Goal: Information Seeking & Learning: Check status

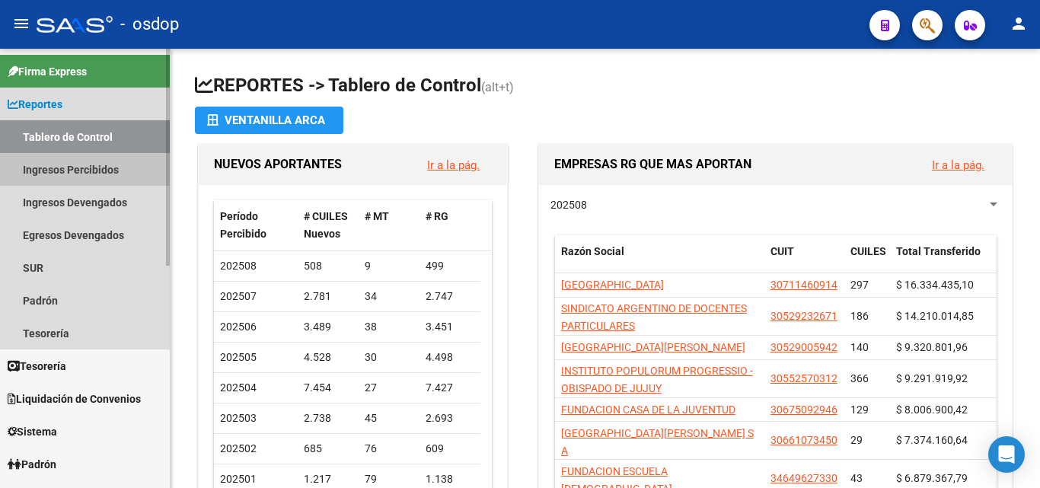
click at [90, 168] on link "Ingresos Percibidos" at bounding box center [85, 169] width 170 height 33
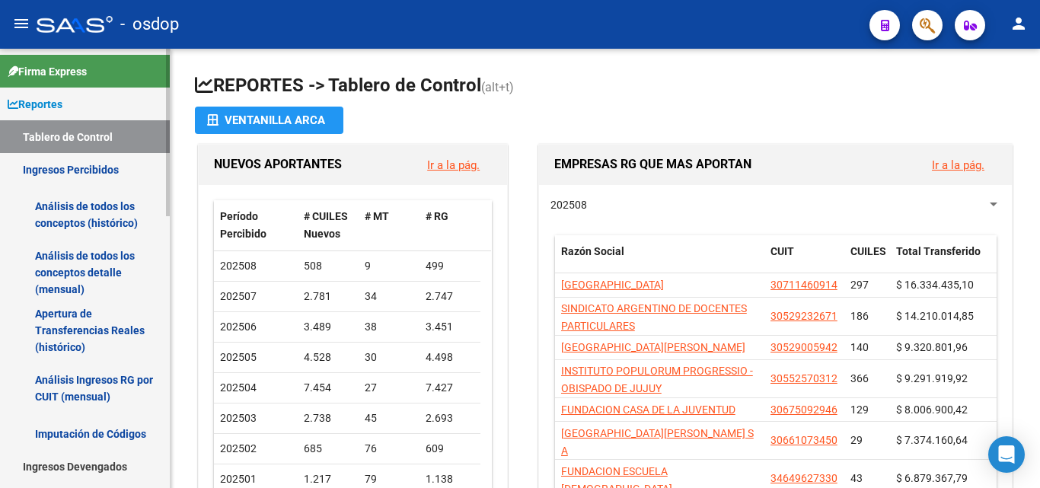
click at [101, 209] on link "Análisis de todos los conceptos (histórico)" at bounding box center [85, 215] width 170 height 58
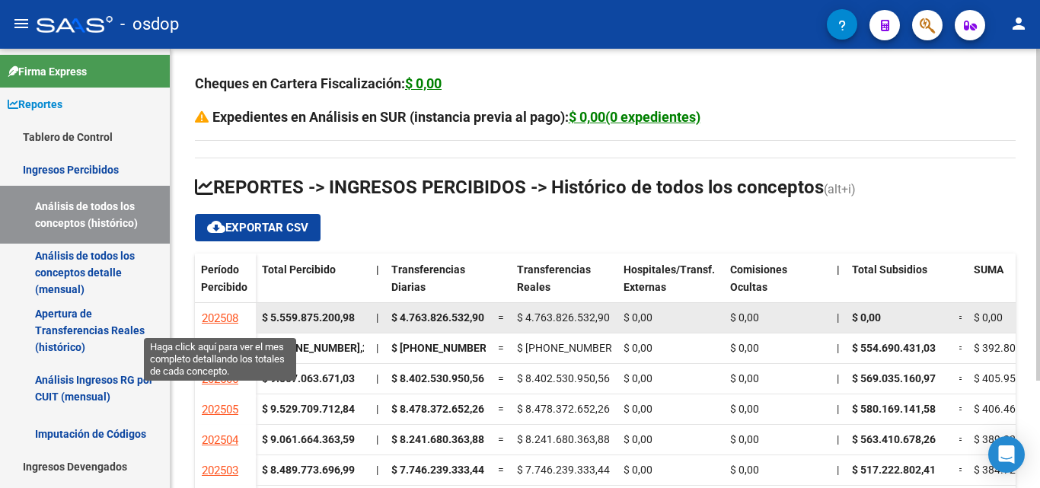
click at [219, 317] on span "202508" at bounding box center [220, 318] width 37 height 14
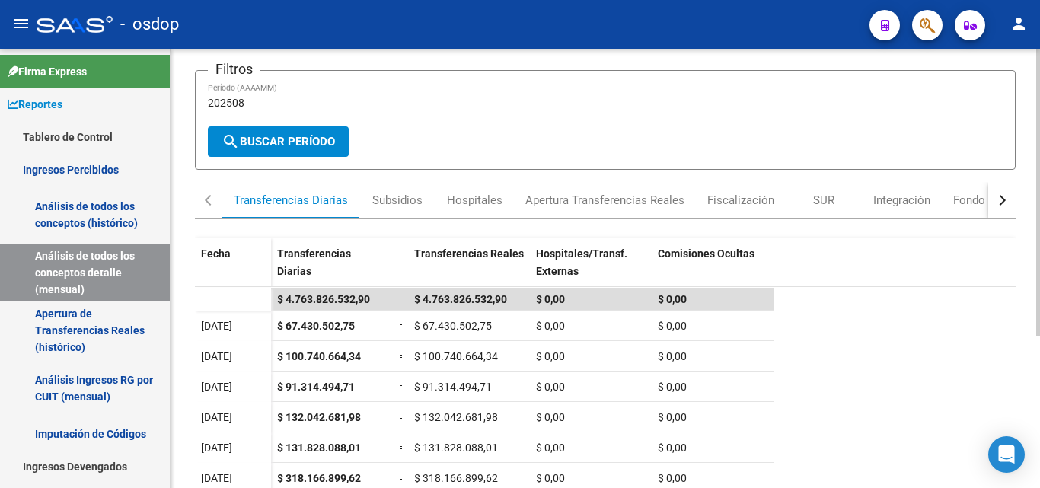
scroll to position [234, 0]
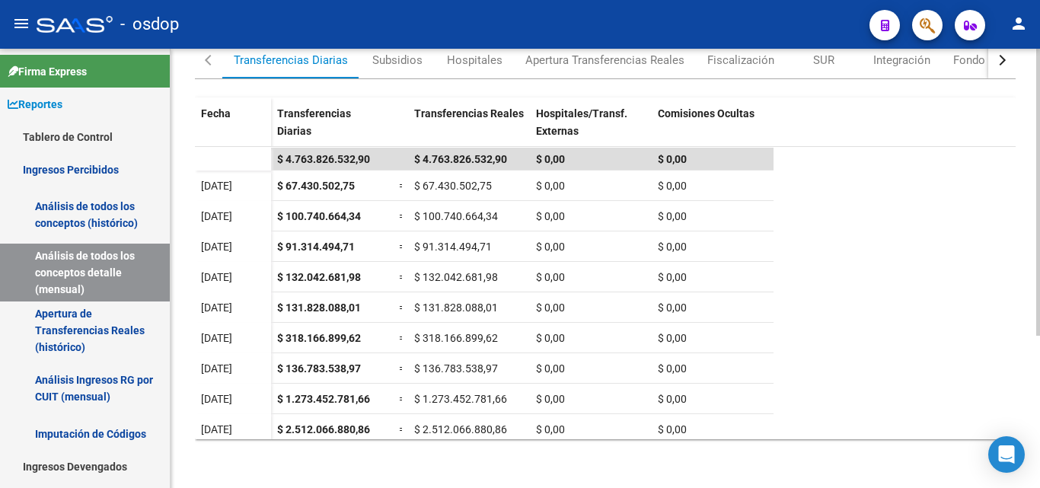
click at [1038, 289] on div at bounding box center [1038, 344] width 4 height 287
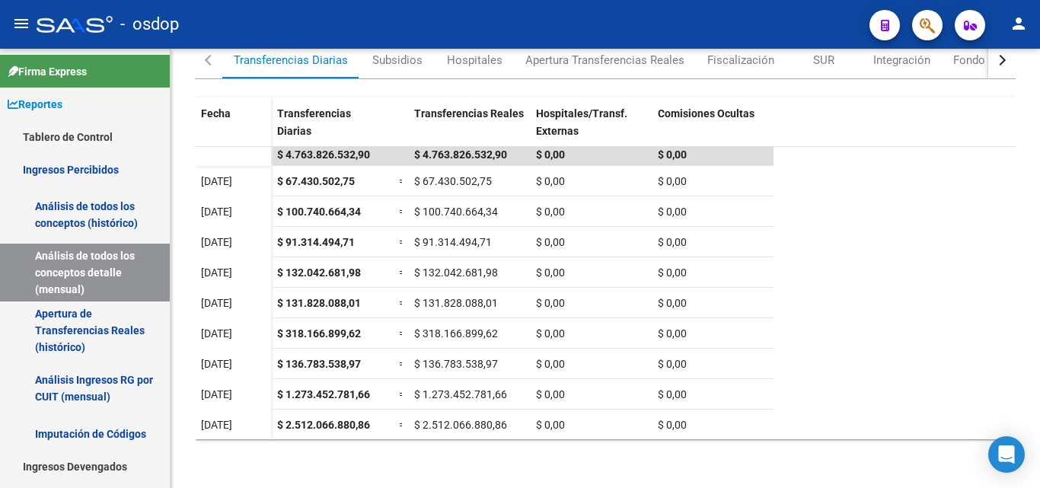
scroll to position [0, 0]
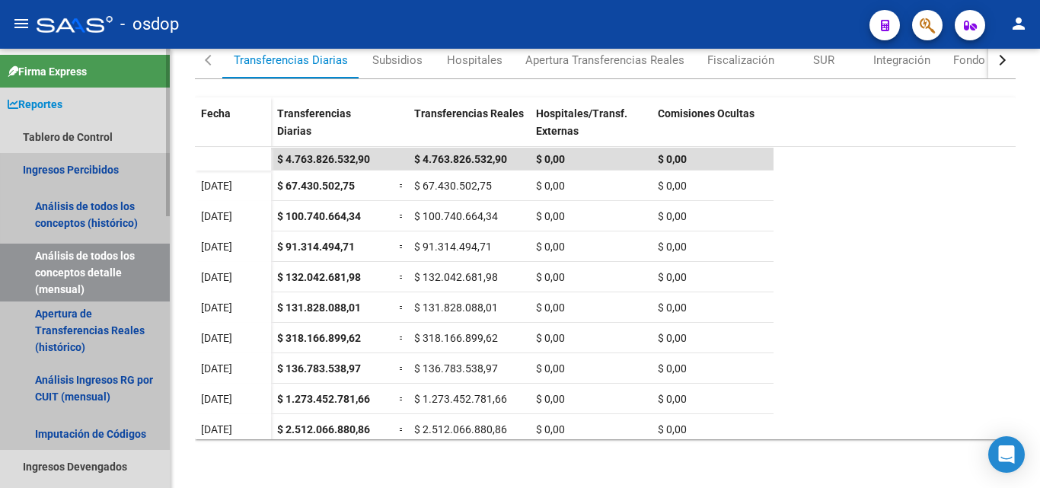
click at [104, 173] on link "Ingresos Percibidos" at bounding box center [85, 169] width 170 height 33
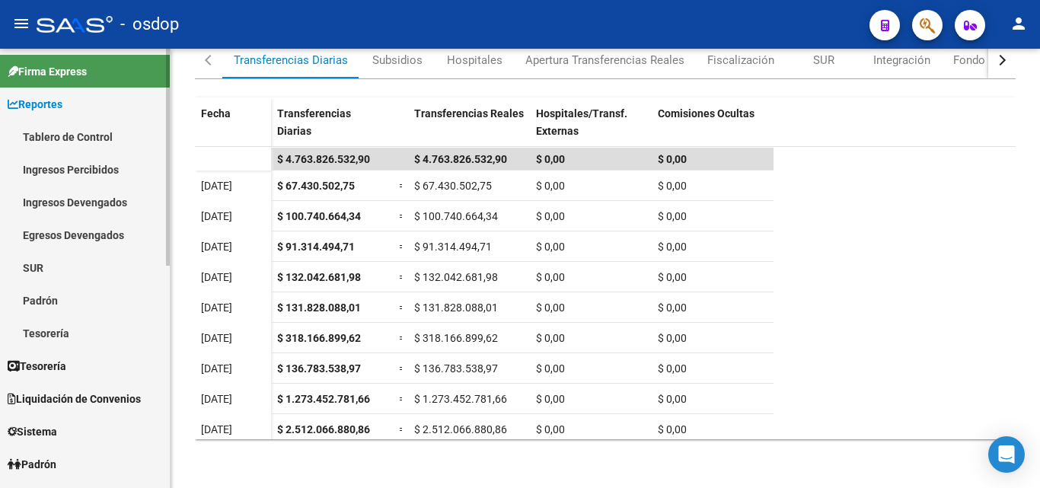
click at [104, 173] on link "Ingresos Percibidos" at bounding box center [85, 169] width 170 height 33
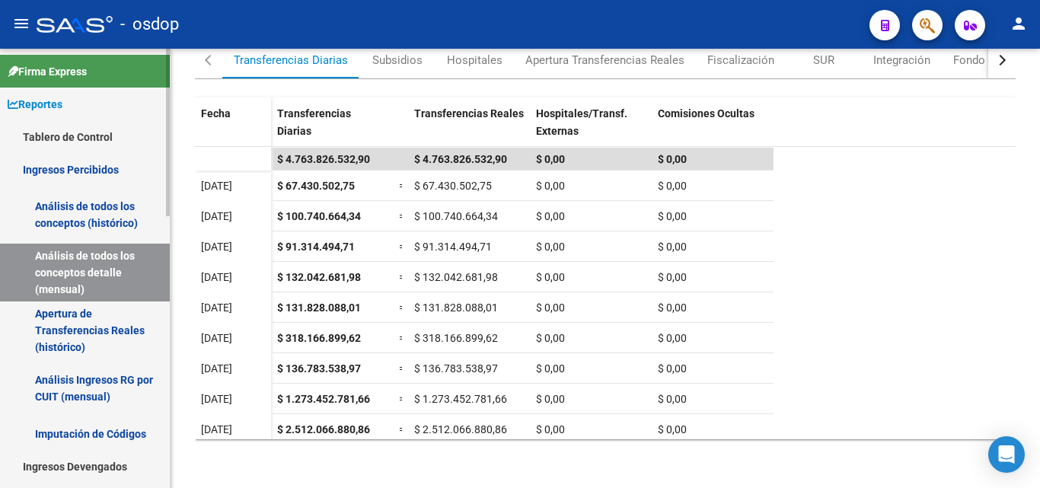
click at [91, 206] on link "Análisis de todos los conceptos (histórico)" at bounding box center [85, 215] width 170 height 58
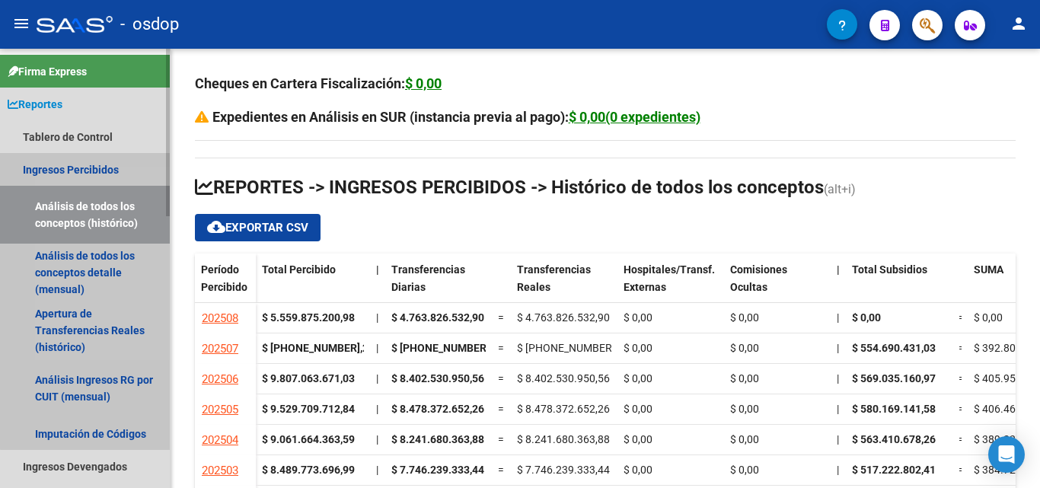
click at [88, 219] on link "Análisis de todos los conceptos (histórico)" at bounding box center [85, 215] width 170 height 58
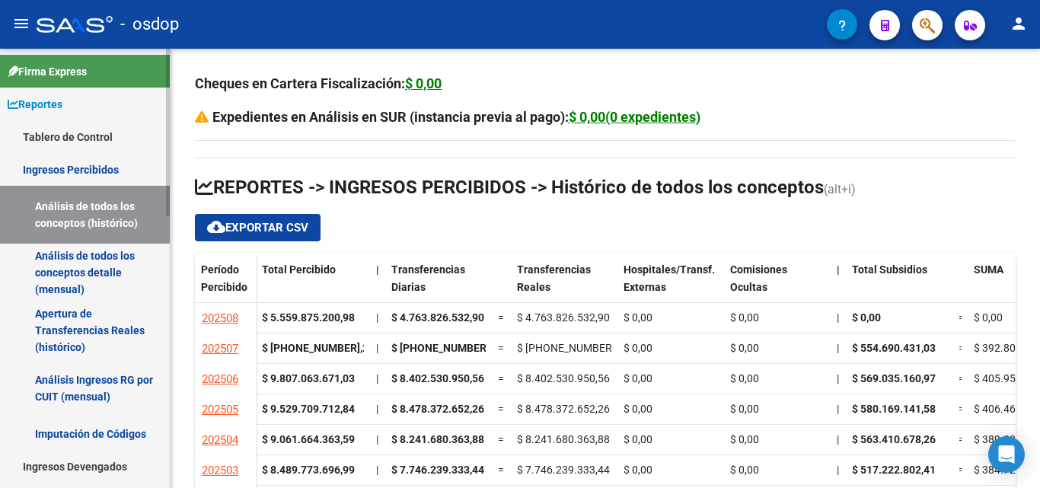
click at [72, 215] on link "Análisis de todos los conceptos (histórico)" at bounding box center [85, 215] width 170 height 58
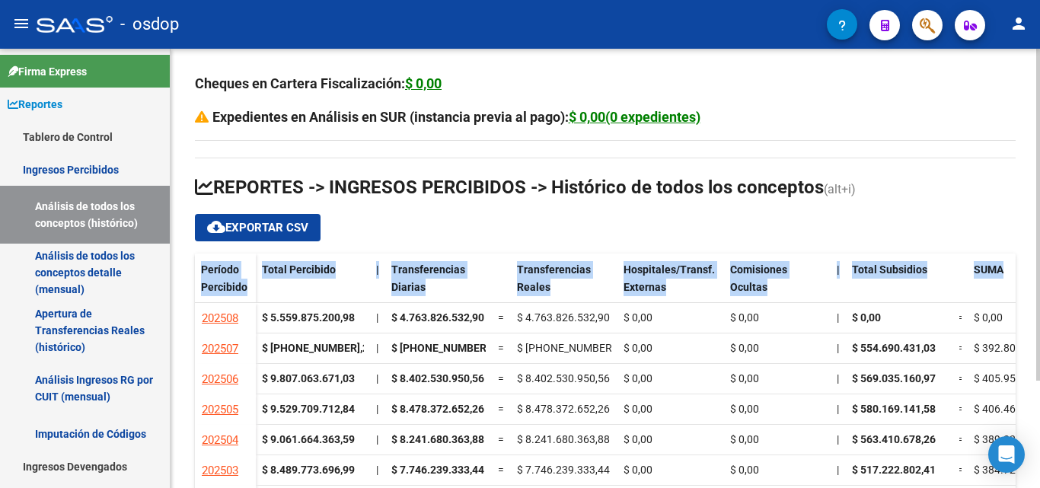
drag, startPoint x: 1036, startPoint y: 201, endPoint x: 1035, endPoint y: 260, distance: 59.4
click at [1035, 260] on div "Cheques en Cartera Fiscalización: $ 0,00 Expedientes en Análisis en SUR (instan…" at bounding box center [605, 339] width 869 height 581
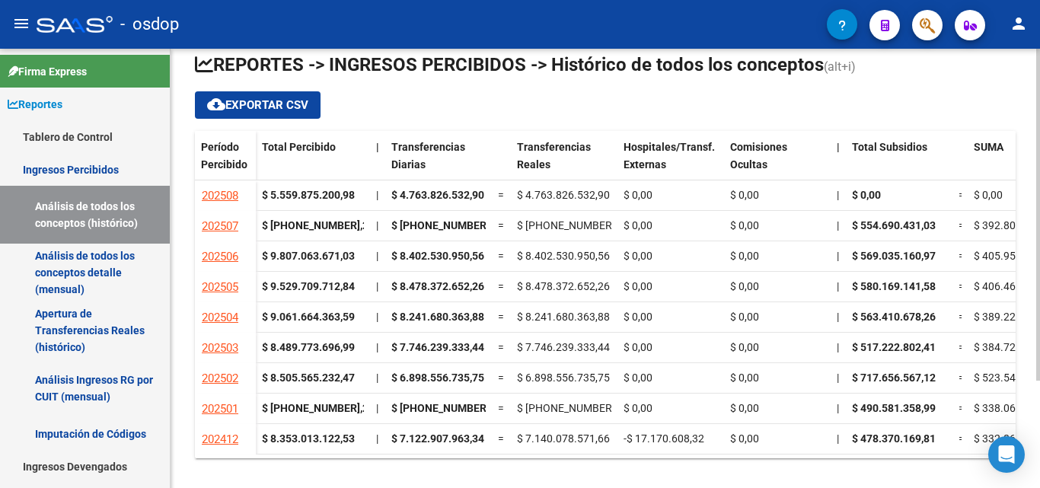
scroll to position [142, 0]
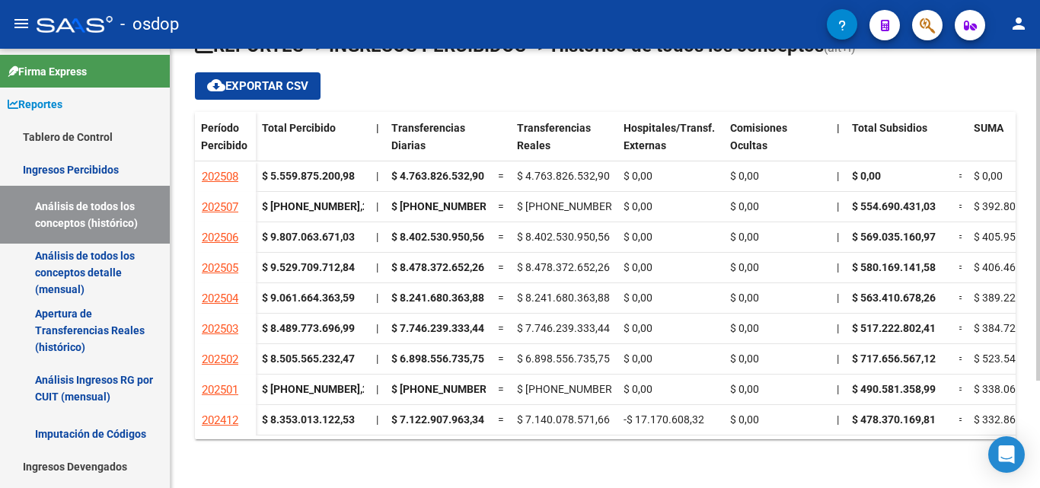
click at [1013, 405] on div "Cheques en Cartera Fiscalización: $ 0,00 Expedientes en Análisis en SUR (instan…" at bounding box center [607, 197] width 873 height 581
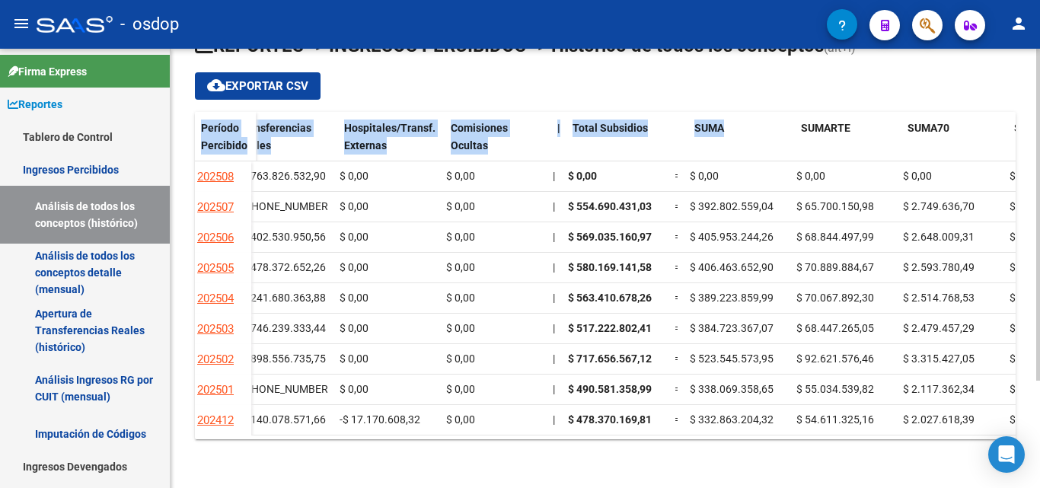
scroll to position [0, 0]
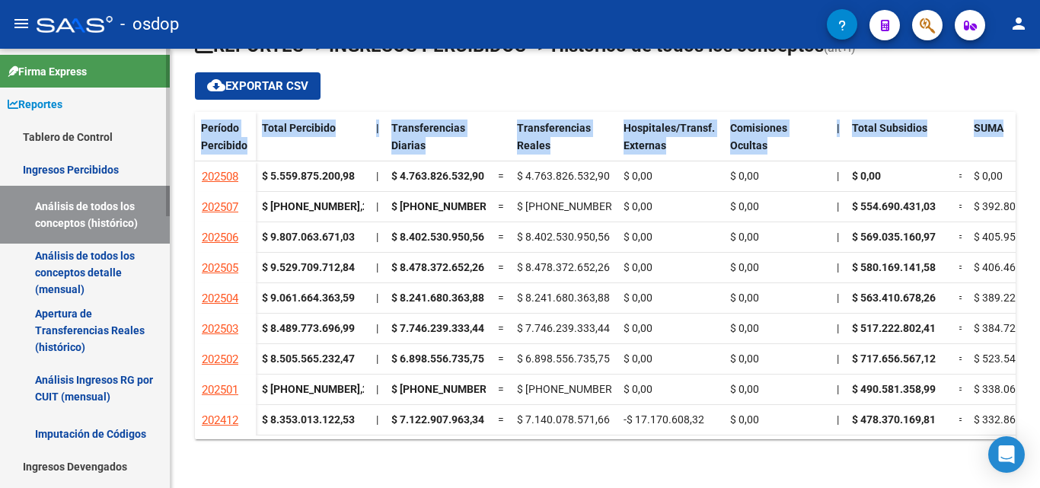
click at [65, 165] on link "Ingresos Percibidos" at bounding box center [85, 169] width 170 height 33
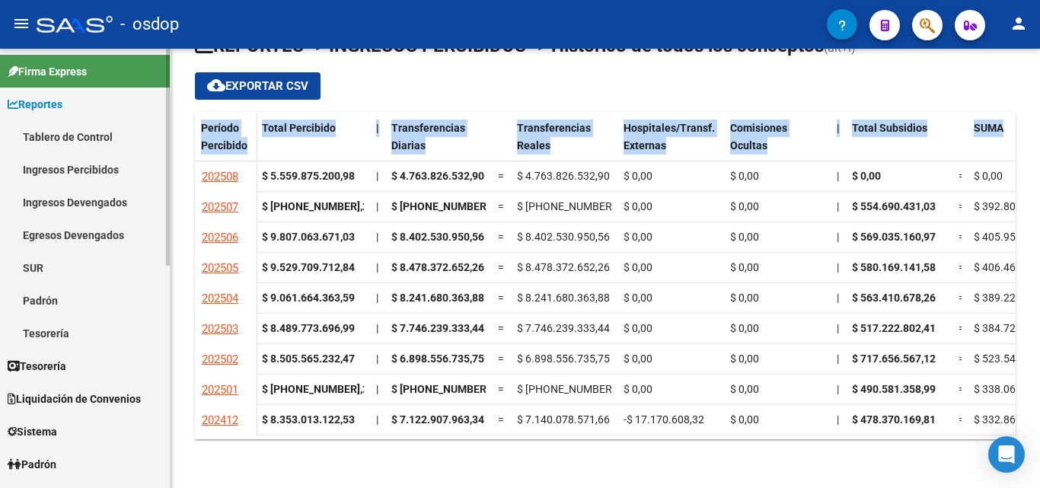
click at [65, 165] on link "Ingresos Percibidos" at bounding box center [85, 169] width 170 height 33
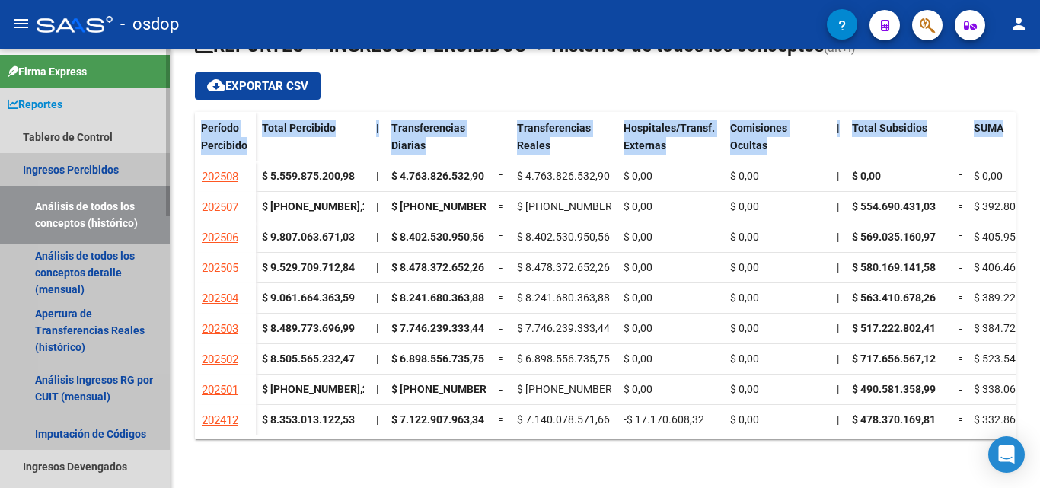
click at [84, 225] on link "Análisis de todos los conceptos (histórico)" at bounding box center [85, 215] width 170 height 58
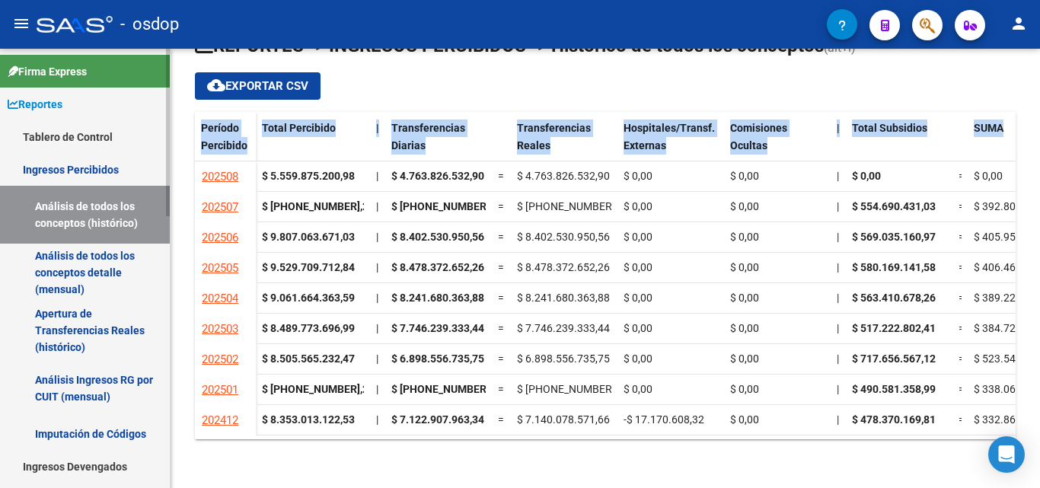
click at [89, 217] on link "Análisis de todos los conceptos (histórico)" at bounding box center [85, 215] width 170 height 58
